Goal: Task Accomplishment & Management: Use online tool/utility

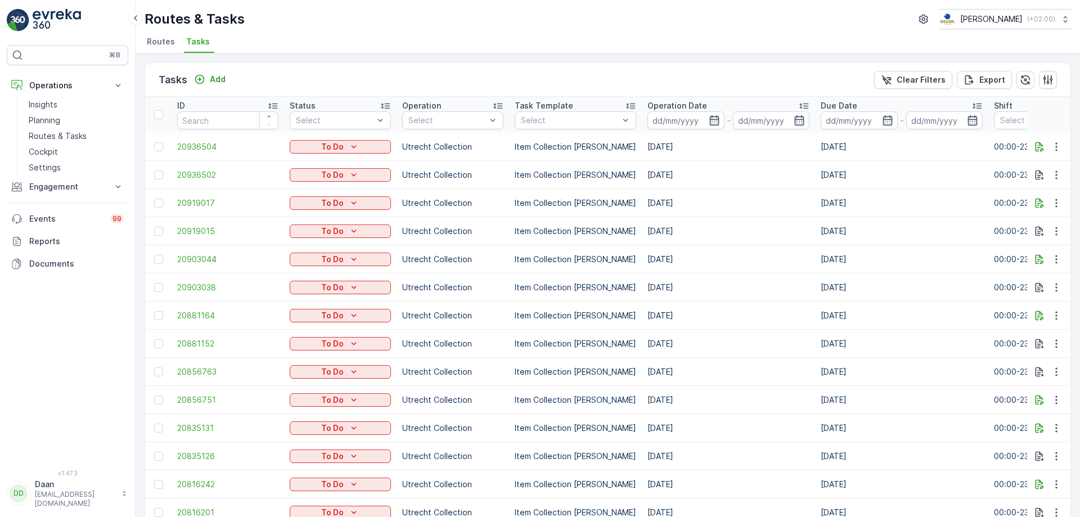
click at [196, 42] on span "Tasks" at bounding box center [198, 41] width 24 height 11
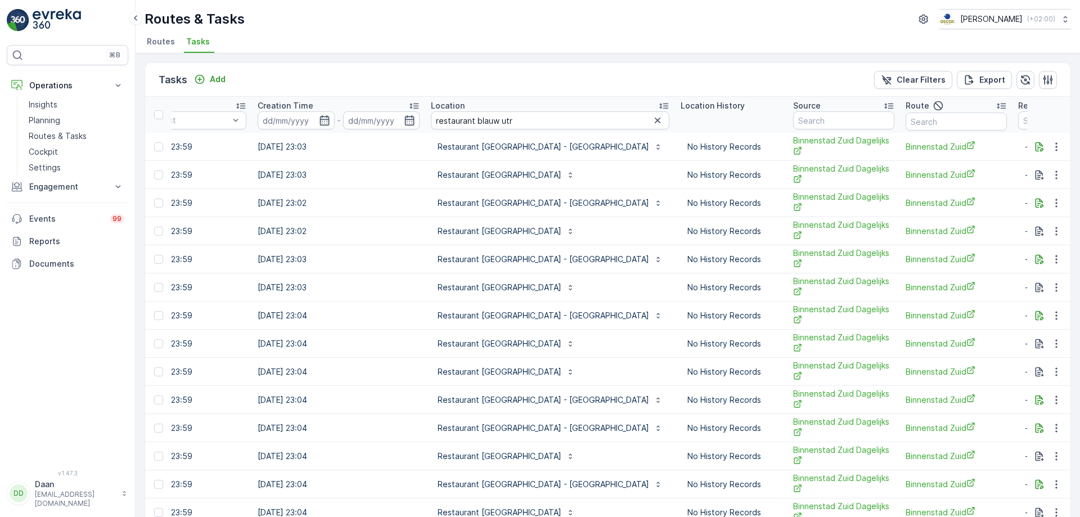
scroll to position [0, 850]
click at [652, 118] on icon "button" at bounding box center [657, 120] width 11 height 11
click at [520, 121] on input "text" at bounding box center [549, 120] width 239 height 18
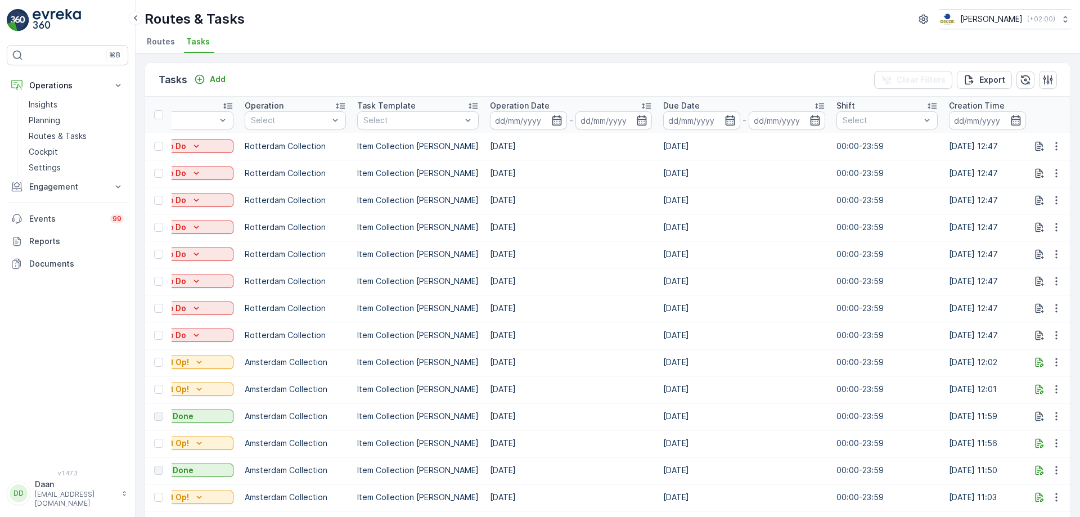
scroll to position [0, 877]
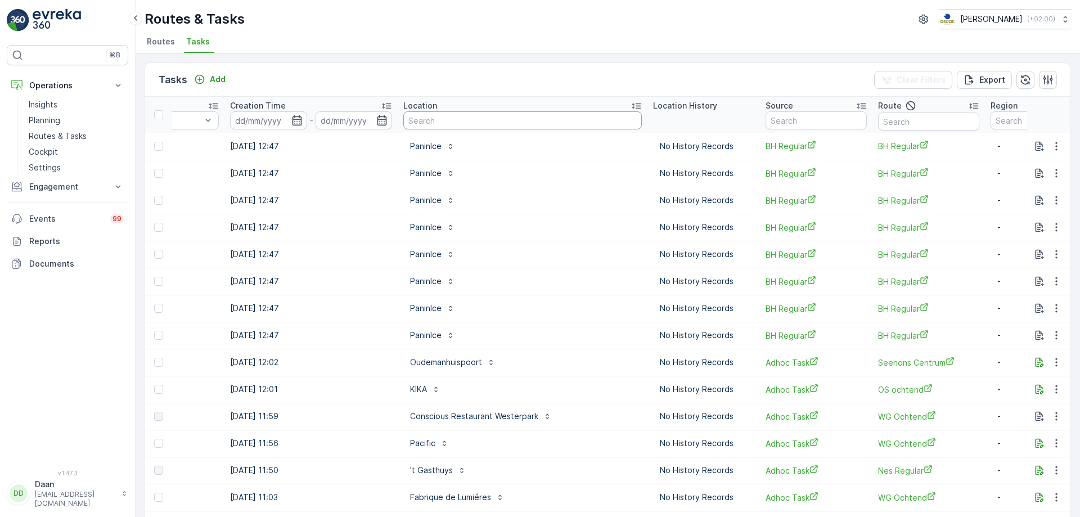
click at [486, 118] on input "text" at bounding box center [522, 120] width 239 height 18
type input "~westplein"
click at [403, 129] on input "~westplein" at bounding box center [522, 120] width 239 height 18
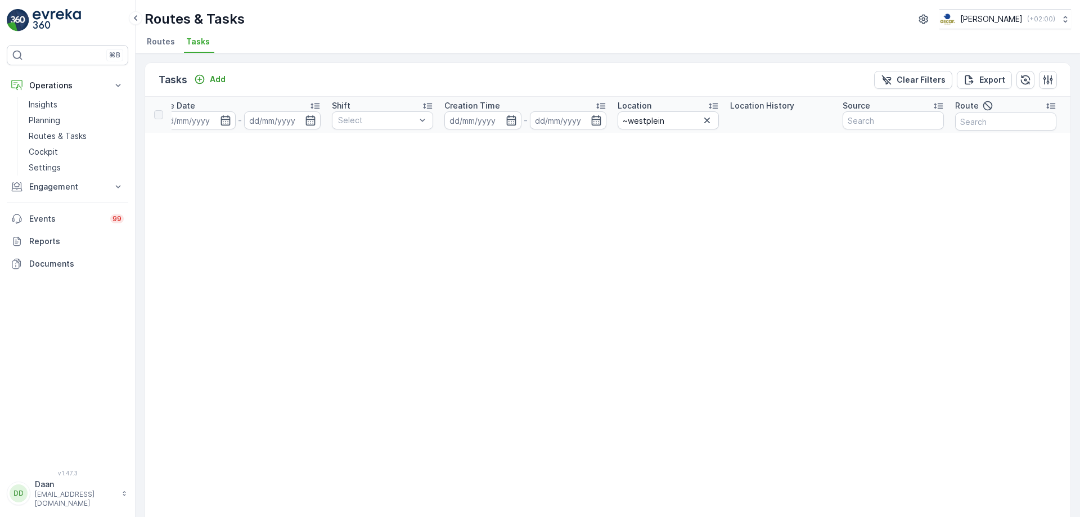
scroll to position [0, 644]
click at [628, 122] on input "~westplein" at bounding box center [666, 120] width 101 height 18
type input "westplein"
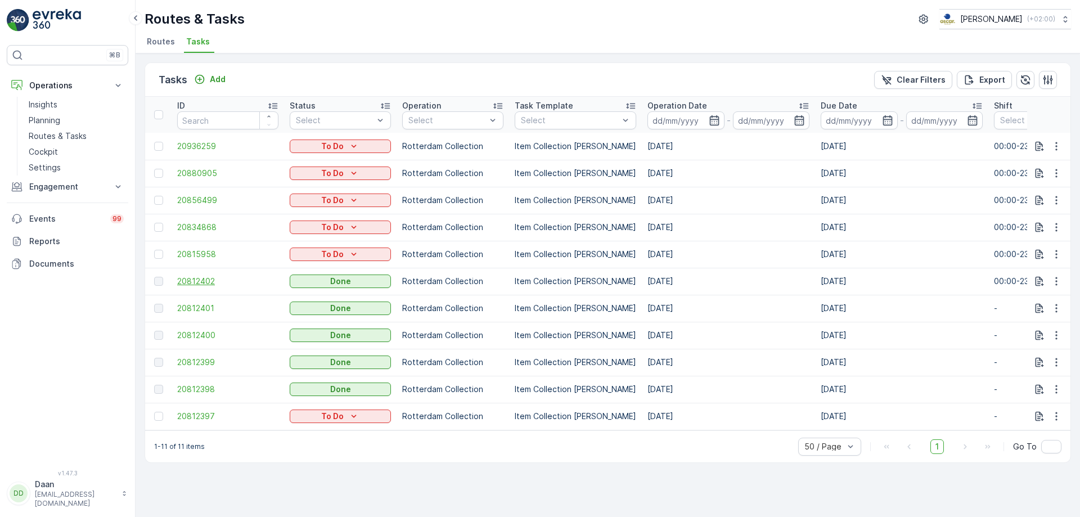
click at [203, 281] on span "20812402" at bounding box center [227, 281] width 101 height 11
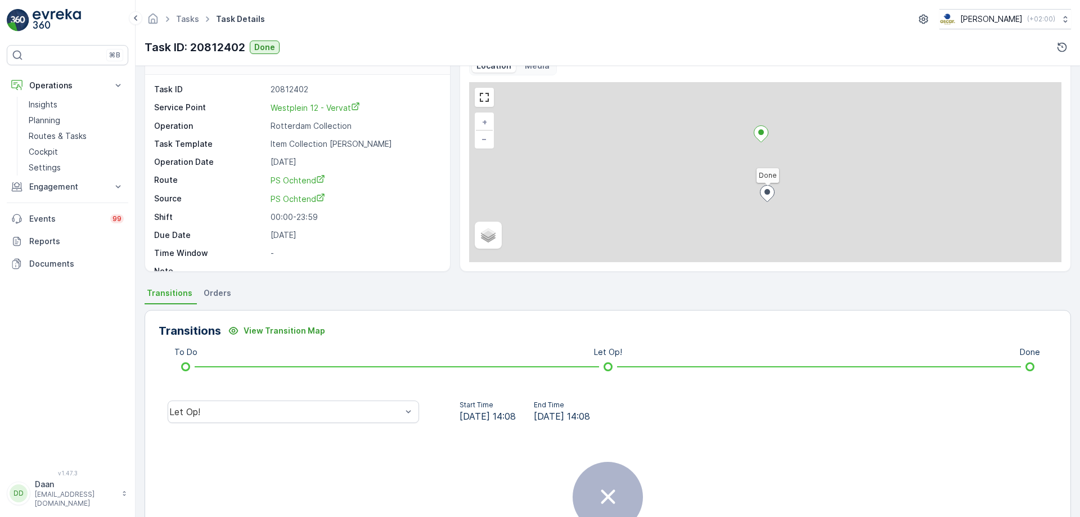
scroll to position [29, 0]
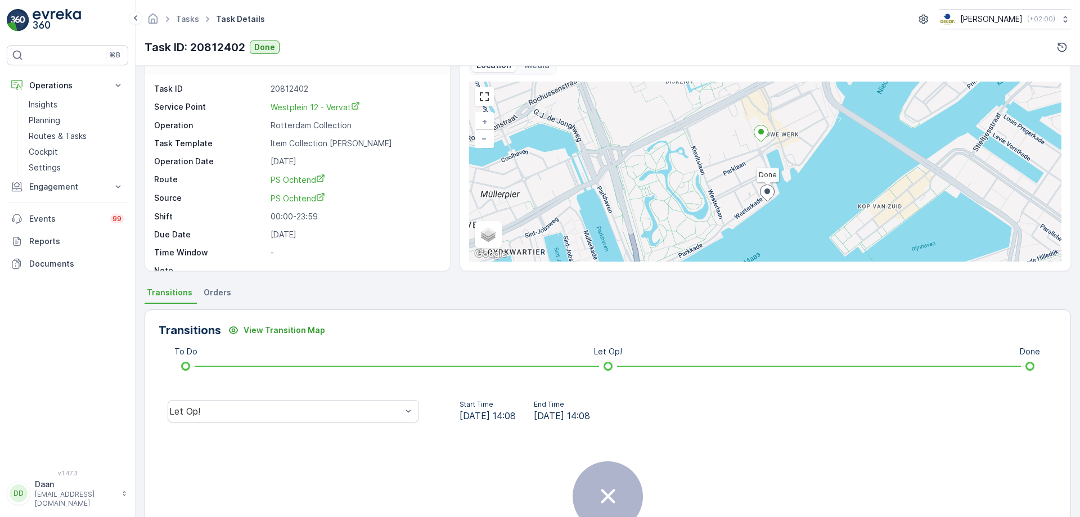
click at [294, 423] on div "Let Op!" at bounding box center [294, 411] width 270 height 36
click at [301, 415] on div "Let Op!" at bounding box center [285, 411] width 232 height 10
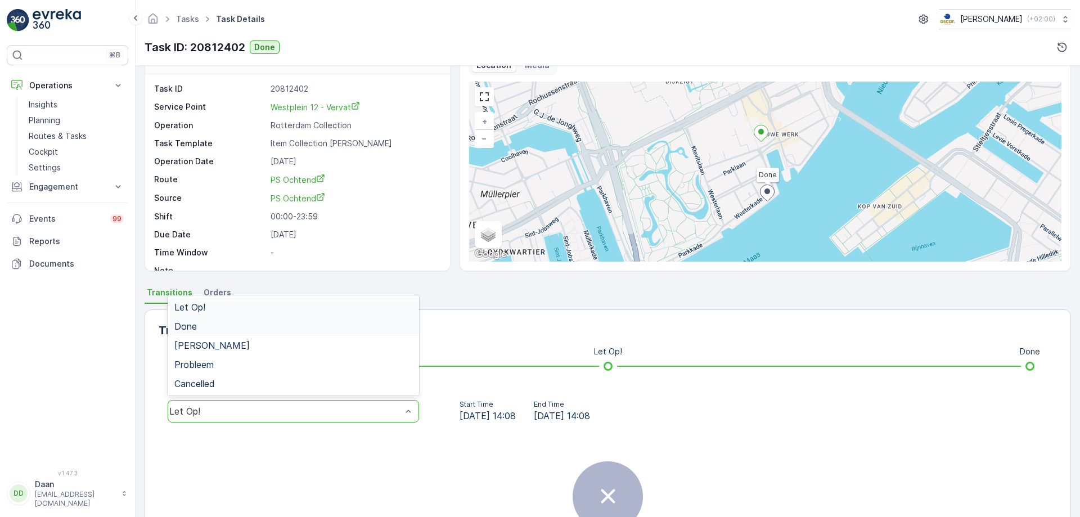
click at [336, 324] on div "Done" at bounding box center [293, 326] width 238 height 10
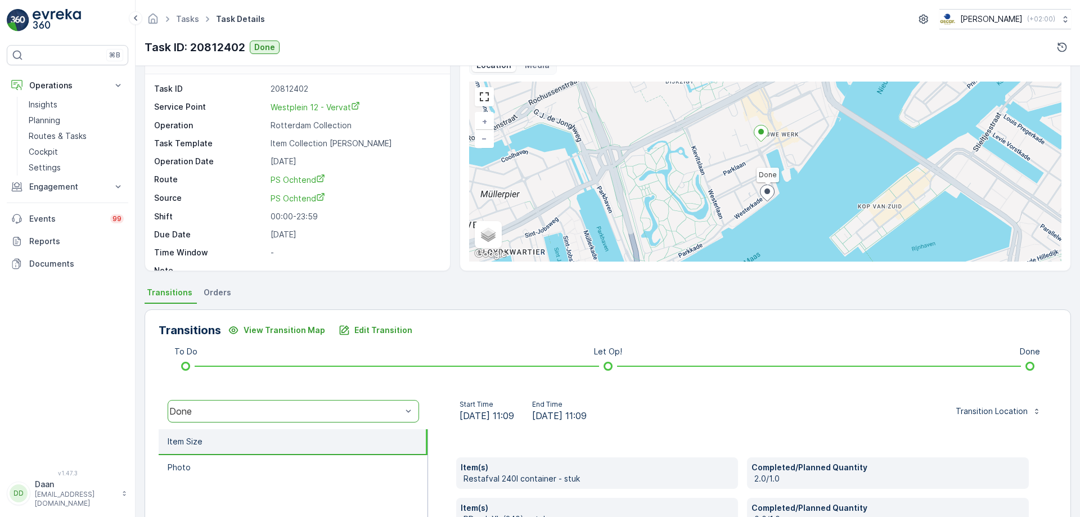
scroll to position [226, 0]
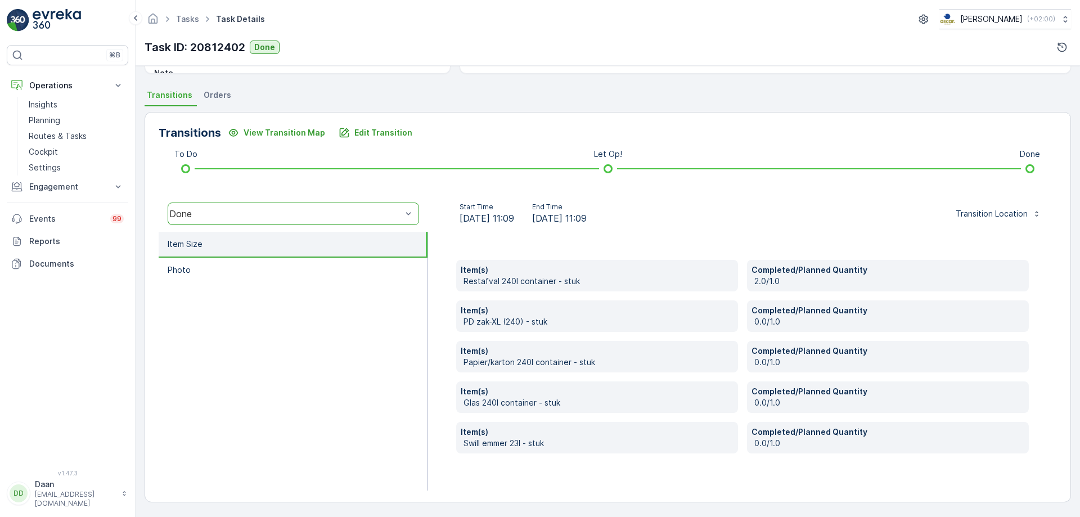
click at [60, 19] on img at bounding box center [57, 20] width 48 height 23
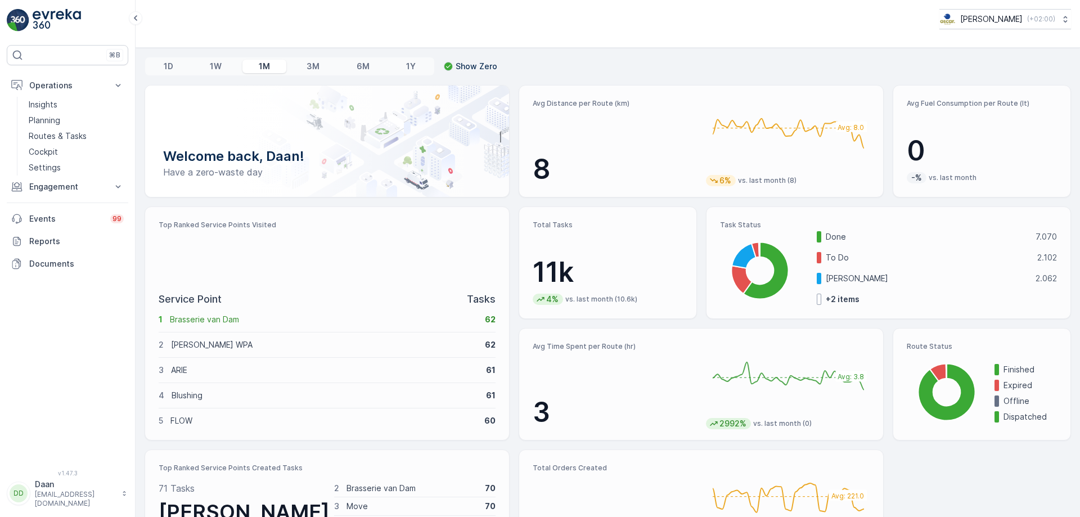
click at [256, 223] on p "Top Ranked Service Points Visited" at bounding box center [327, 225] width 337 height 9
click at [56, 26] on img at bounding box center [57, 20] width 48 height 23
